Goal: Understand process/instructions

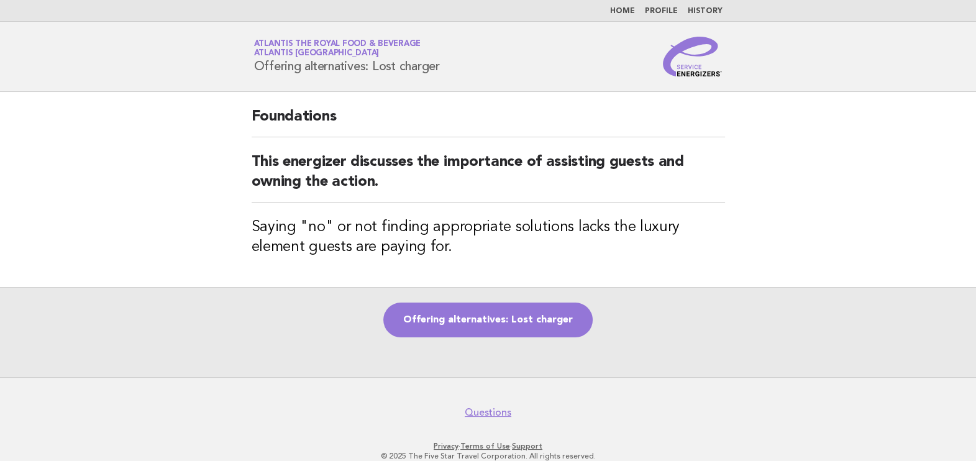
drag, startPoint x: 484, startPoint y: 314, endPoint x: 422, endPoint y: 343, distance: 68.6
click at [484, 314] on link "Offering alternatives: Lost charger" at bounding box center [487, 319] width 209 height 35
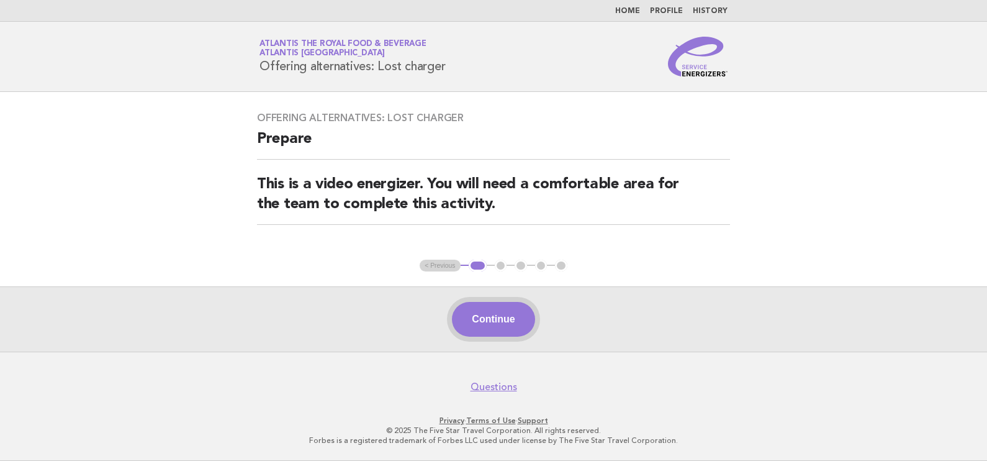
click at [514, 314] on button "Continue" at bounding box center [493, 319] width 83 height 35
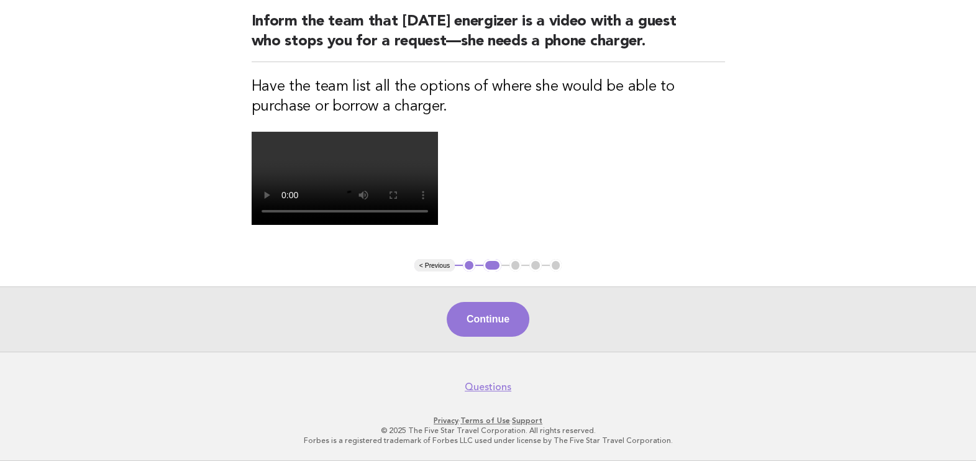
click at [478, 341] on div "Continue" at bounding box center [488, 318] width 976 height 65
click at [493, 322] on button "Continue" at bounding box center [487, 319] width 83 height 35
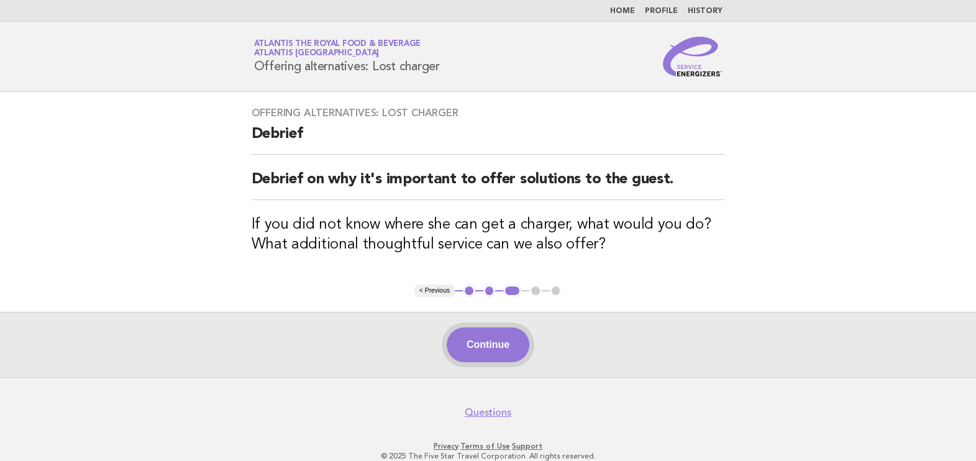
click at [486, 356] on button "Continue" at bounding box center [487, 344] width 83 height 35
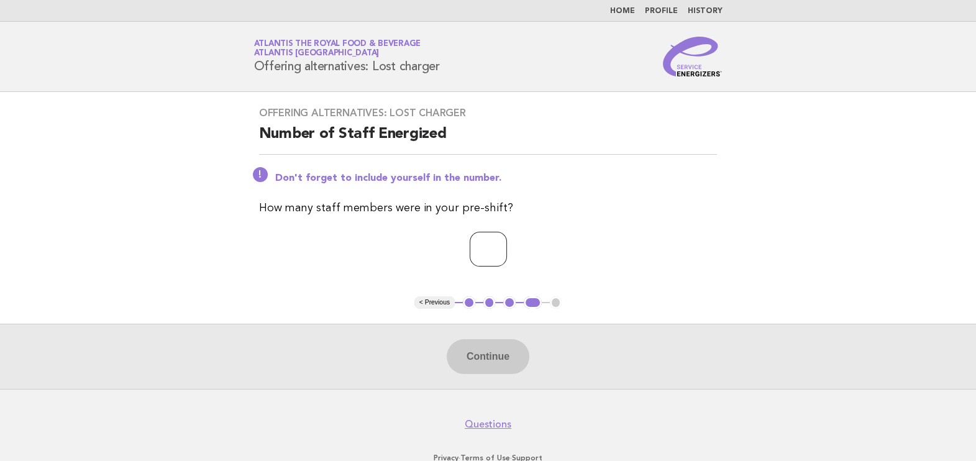
click at [492, 245] on input "number" at bounding box center [487, 249] width 37 height 35
type input "*"
click at [494, 341] on button "Continue" at bounding box center [487, 356] width 83 height 35
